Goal: Check status: Check status

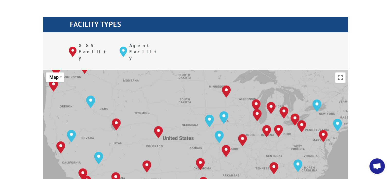
scroll to position [189, 0]
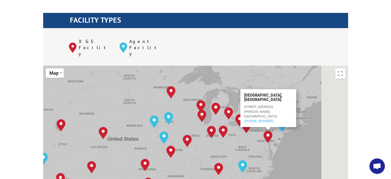
drag, startPoint x: 327, startPoint y: 112, endPoint x: 282, endPoint y: 116, distance: 45.5
click at [282, 116] on div "To navigate, press the arrow keys. [GEOGRAPHIC_DATA], [GEOGRAPHIC_DATA] [GEOGRA…" at bounding box center [195, 150] width 305 height 169
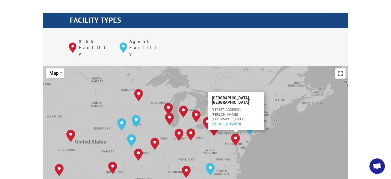
click at [238, 133] on img "Baltimore, MD" at bounding box center [235, 139] width 9 height 12
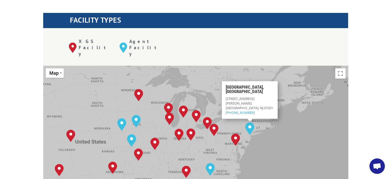
click at [291, 104] on div "To navigate, press the arrow keys. [GEOGRAPHIC_DATA], [GEOGRAPHIC_DATA] [GEOGRA…" at bounding box center [195, 150] width 305 height 169
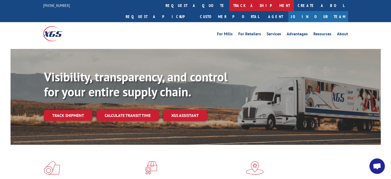
click at [229, 5] on link "track a shipment" at bounding box center [261, 5] width 65 height 11
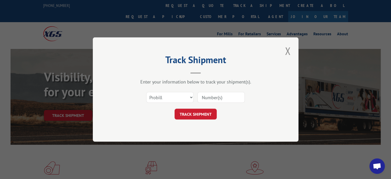
click at [214, 98] on input at bounding box center [220, 97] width 47 height 11
paste input "17513526"
type input "17513526"
click at [196, 114] on button "TRACK SHIPMENT" at bounding box center [196, 114] width 42 height 11
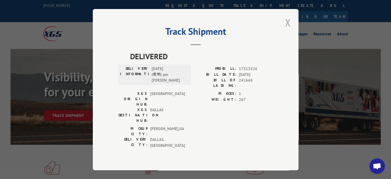
click at [288, 30] on button "Close modal" at bounding box center [287, 22] width 9 height 14
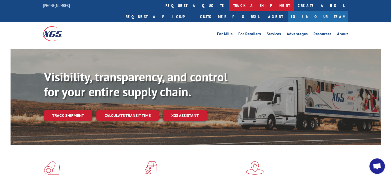
click at [229, 3] on link "track a shipment" at bounding box center [261, 5] width 65 height 11
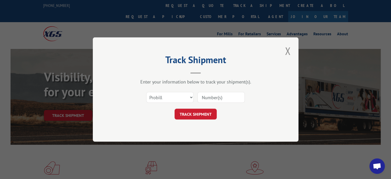
click at [213, 97] on input at bounding box center [220, 97] width 47 height 11
paste input "12958078"
type input "12958078"
click at [198, 116] on button "TRACK SHIPMENT" at bounding box center [196, 114] width 42 height 11
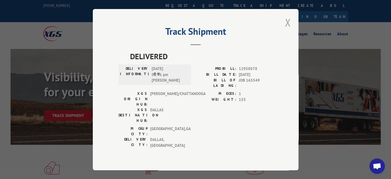
click at [287, 30] on button "Close modal" at bounding box center [287, 22] width 9 height 14
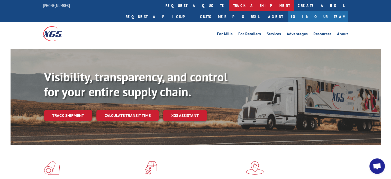
click at [229, 9] on link "track a shipment" at bounding box center [261, 5] width 65 height 11
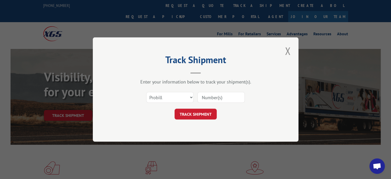
click at [222, 100] on input at bounding box center [220, 97] width 47 height 11
paste input "17508451"
type input "17508451"
click at [194, 113] on button "TRACK SHIPMENT" at bounding box center [196, 114] width 42 height 11
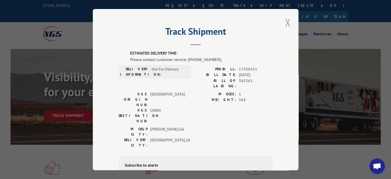
click at [284, 22] on button "Close modal" at bounding box center [287, 22] width 9 height 14
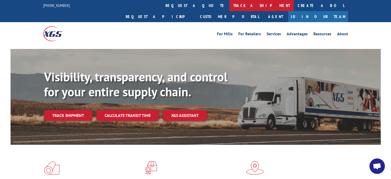
click at [229, 7] on link "track a shipment" at bounding box center [261, 5] width 65 height 11
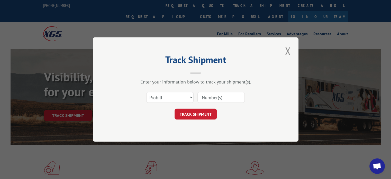
click at [212, 100] on input at bounding box center [220, 97] width 47 height 11
paste input "12958077"
type input "12958077"
click at [193, 111] on button "TRACK SHIPMENT" at bounding box center [196, 114] width 42 height 11
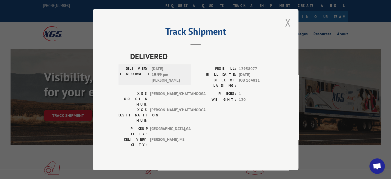
click at [292, 29] on button "Close modal" at bounding box center [287, 22] width 9 height 14
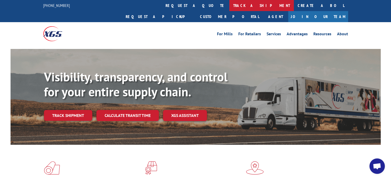
click at [229, 7] on link "track a shipment" at bounding box center [261, 5] width 65 height 11
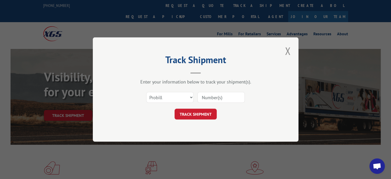
click at [216, 97] on input at bounding box center [220, 97] width 47 height 11
paste input "17536290"
type input "17536290"
click at [198, 116] on button "TRACK SHIPMENT" at bounding box center [196, 114] width 42 height 11
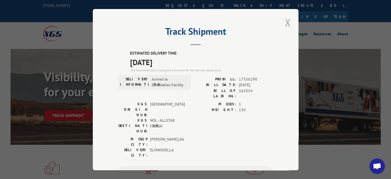
click at [284, 24] on button "Close modal" at bounding box center [287, 22] width 9 height 14
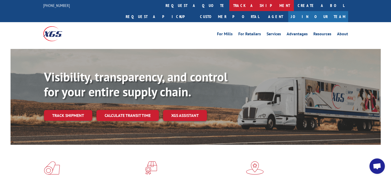
click at [229, 6] on link "track a shipment" at bounding box center [261, 5] width 65 height 11
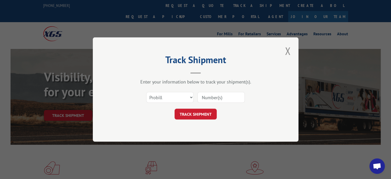
click at [209, 89] on div "Select category... Probill BOL PO" at bounding box center [196, 97] width 154 height 17
click at [208, 93] on input at bounding box center [220, 97] width 47 height 11
paste input "17504889"
type input "17504889"
click at [195, 118] on button "TRACK SHIPMENT" at bounding box center [196, 114] width 42 height 11
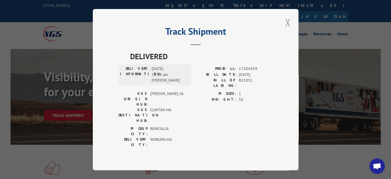
click at [289, 29] on button "Close modal" at bounding box center [287, 22] width 9 height 14
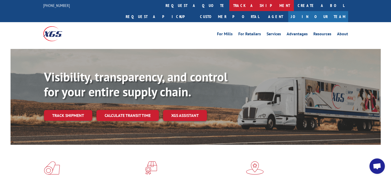
click at [229, 6] on link "track a shipment" at bounding box center [261, 5] width 65 height 11
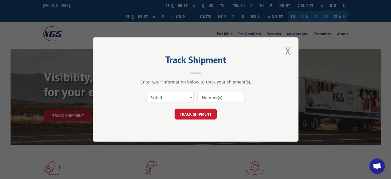
click at [205, 99] on input at bounding box center [220, 97] width 47 height 11
paste input "17512251"
type input "17512251"
click at [190, 122] on div "Track Shipment Enter your information below to track your shipment(s). Select c…" at bounding box center [196, 89] width 206 height 104
click at [193, 114] on button "TRACK SHIPMENT" at bounding box center [196, 114] width 42 height 11
